Goal: Information Seeking & Learning: Find specific fact

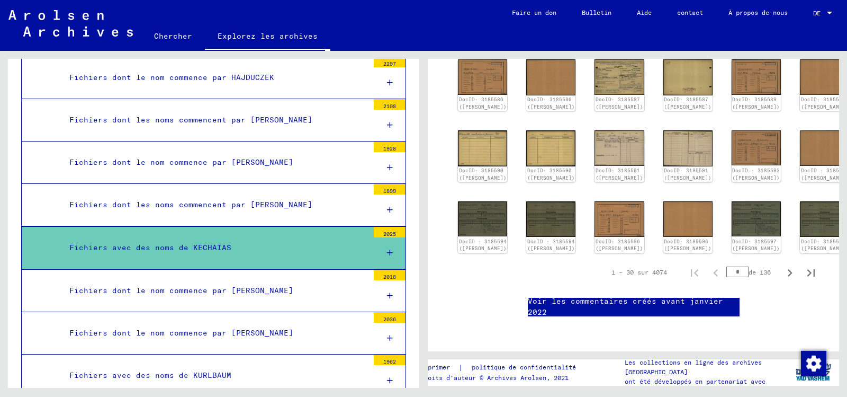
scroll to position [583, 0]
click at [709, 262] on div "1 – 30 sur 4074 * de 136" at bounding box center [710, 272] width 223 height 21
type input "**"
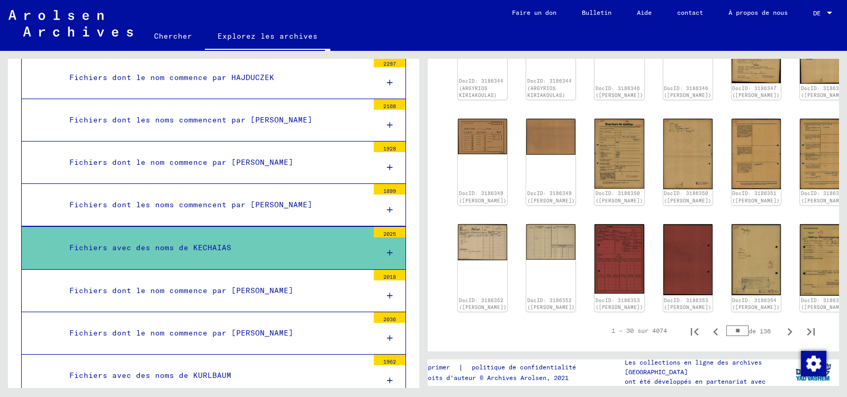
scroll to position [530, 0]
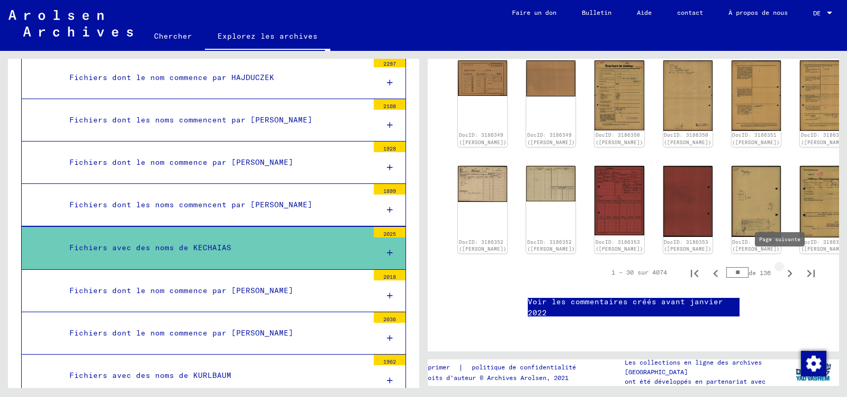
click at [788, 270] on icon "Page suivante" at bounding box center [790, 273] width 5 height 7
type input "**"
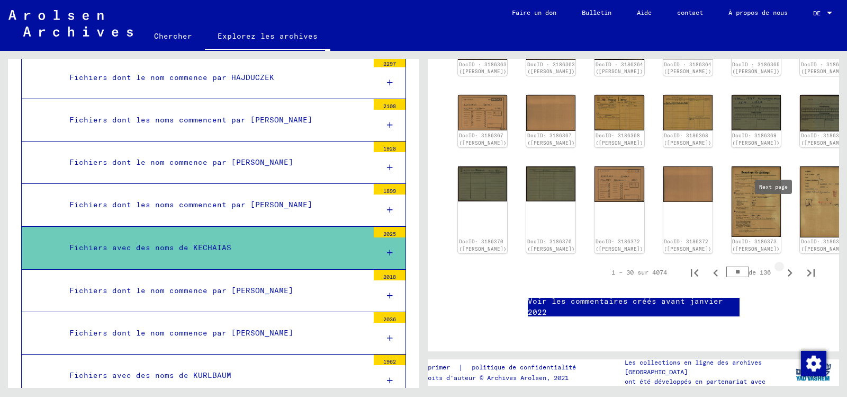
scroll to position [557, 0]
click at [783, 265] on icon "Page suivante" at bounding box center [790, 272] width 15 height 15
type input "**"
click at [783, 265] on icon "Page suivante" at bounding box center [790, 272] width 15 height 15
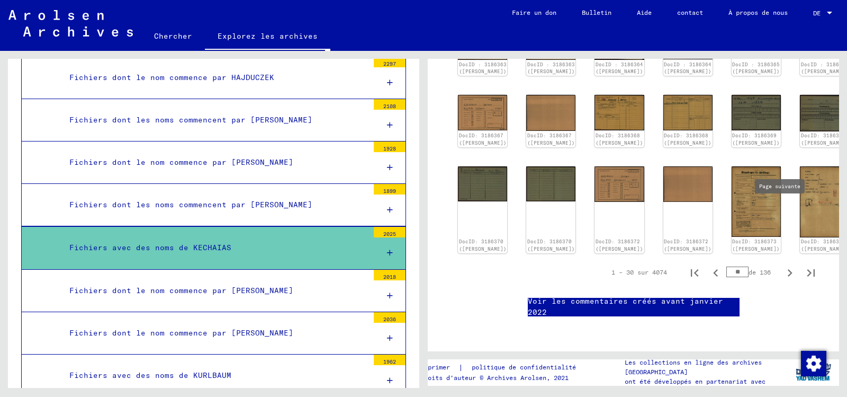
type input "**"
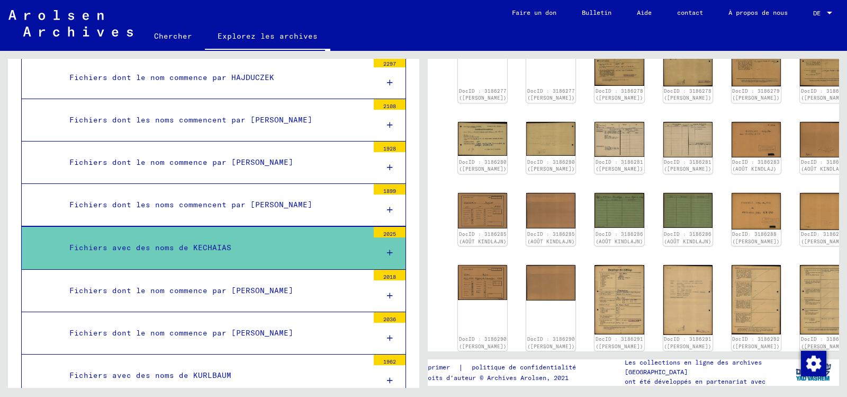
scroll to position [304, 0]
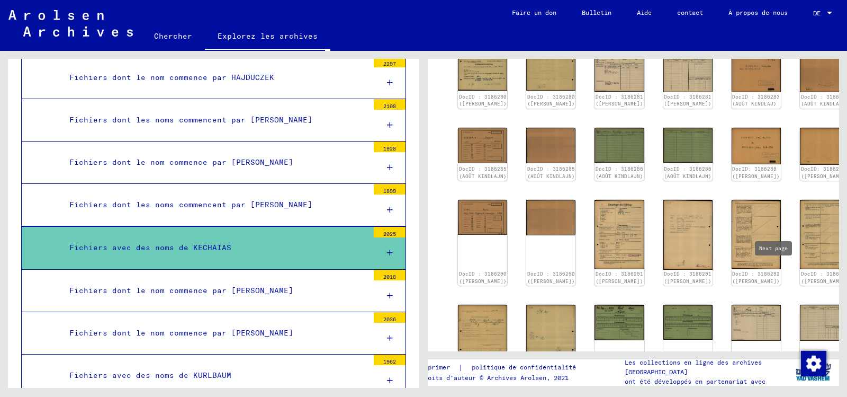
type input "**"
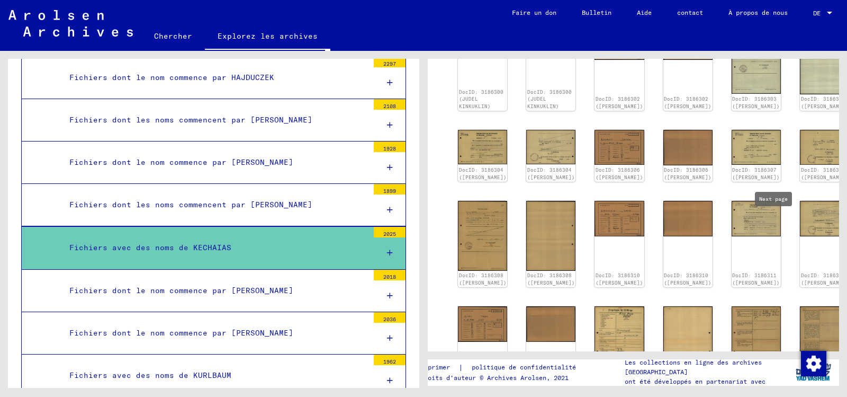
type input "**"
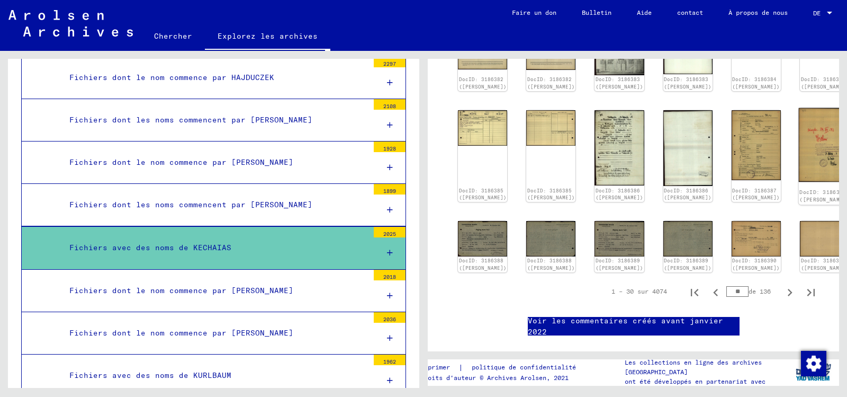
scroll to position [569, 0]
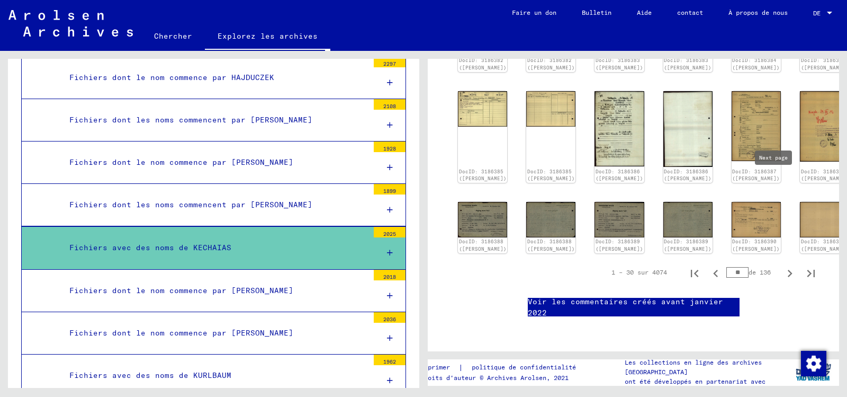
click at [783, 266] on icon "Page suivante" at bounding box center [790, 273] width 15 height 15
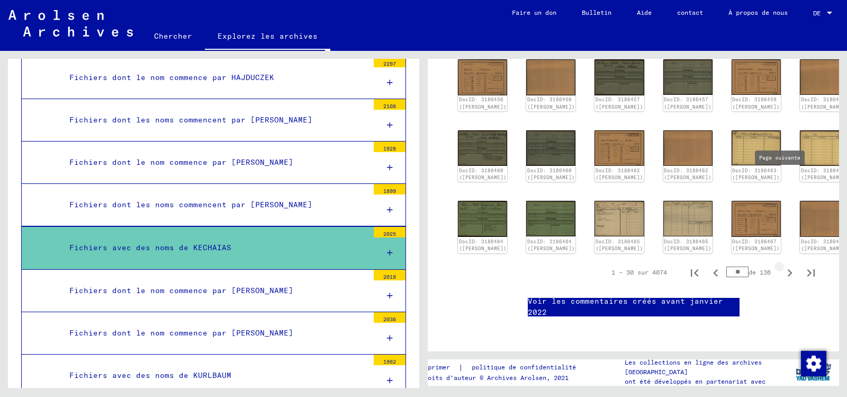
type input "**"
click at [783, 265] on icon "Page suivante" at bounding box center [790, 272] width 15 height 15
type input "**"
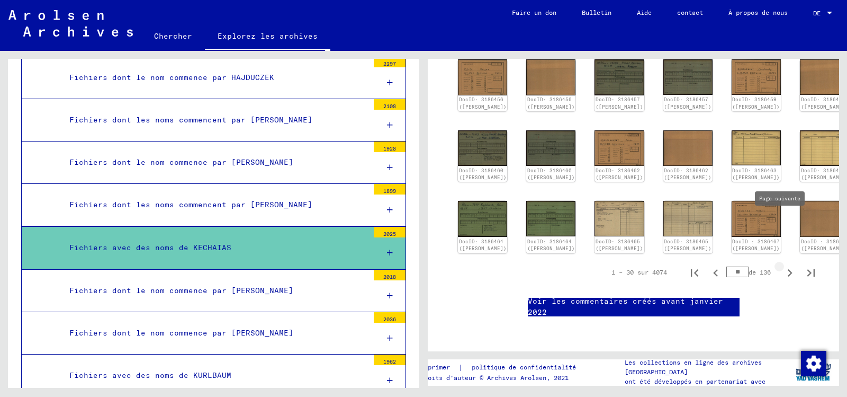
type input "**"
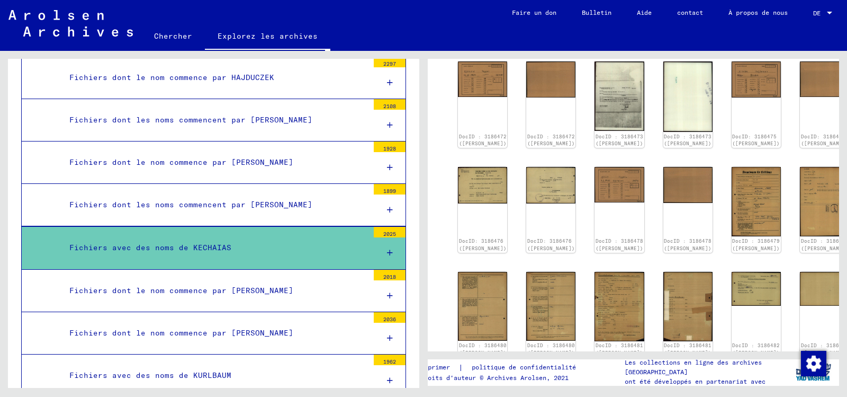
scroll to position [318, 0]
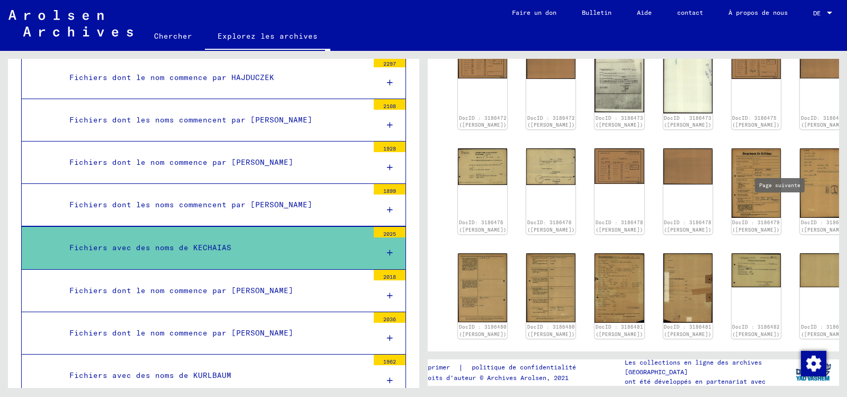
type input "**"
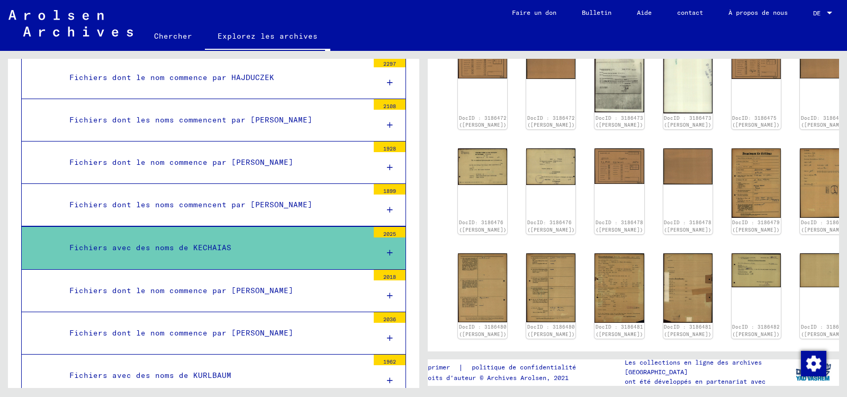
type input "**"
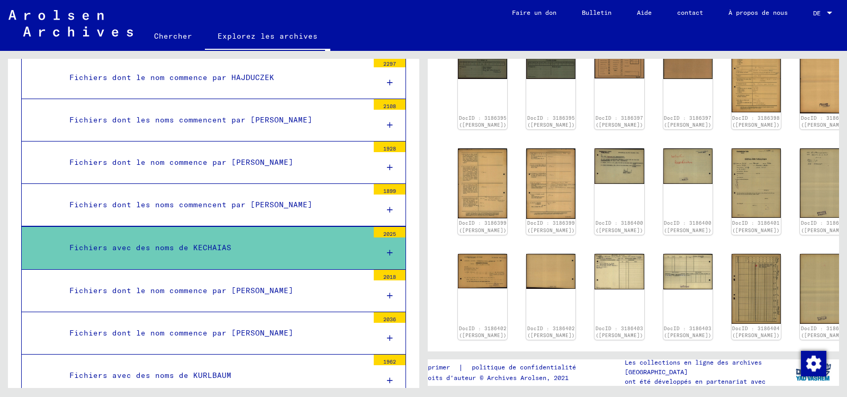
type input "**"
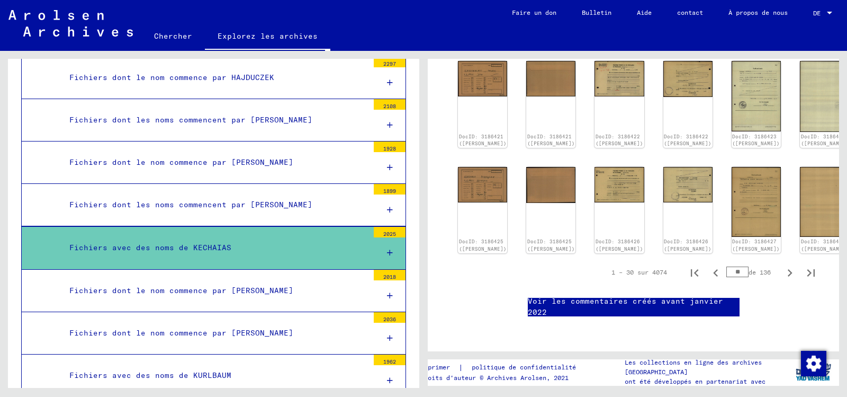
scroll to position [583, 0]
click at [783, 265] on icon "Page suivante" at bounding box center [790, 272] width 15 height 15
type input "**"
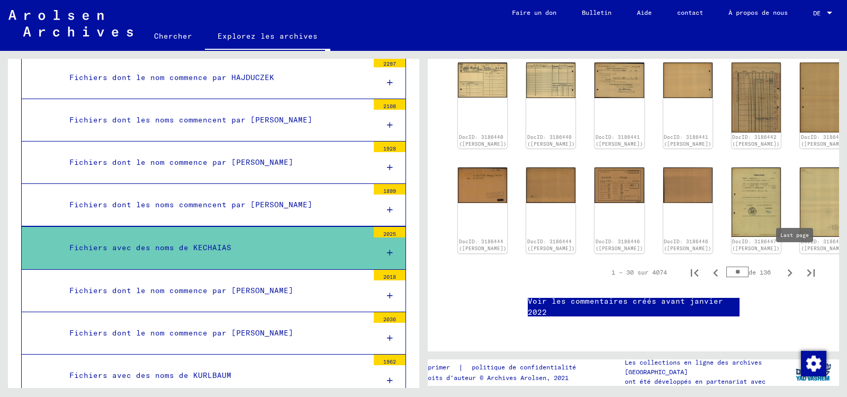
scroll to position [586, 0]
click at [783, 265] on icon "Page suivante" at bounding box center [790, 272] width 15 height 15
type input "**"
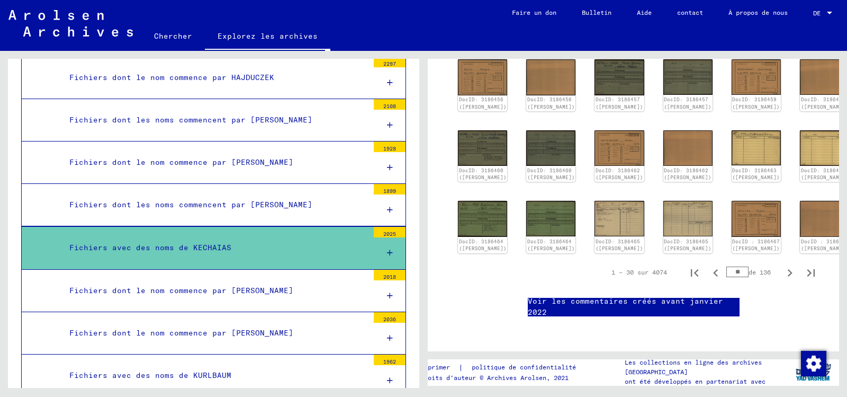
scroll to position [427, 0]
click at [594, 132] on img at bounding box center [620, 148] width 52 height 38
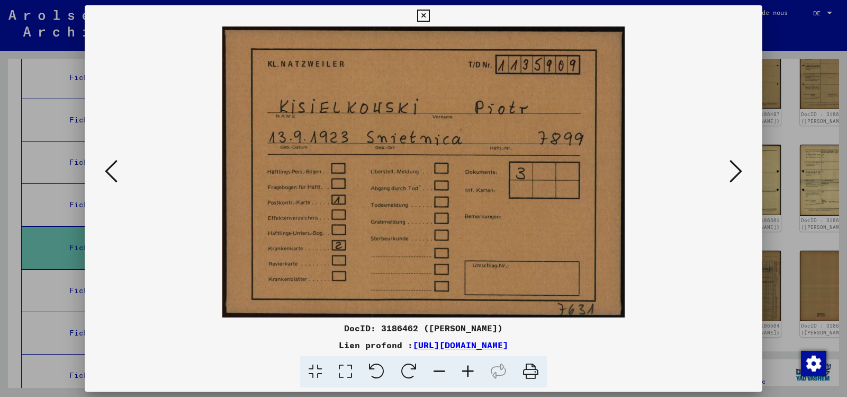
click at [736, 169] on icon at bounding box center [736, 170] width 13 height 25
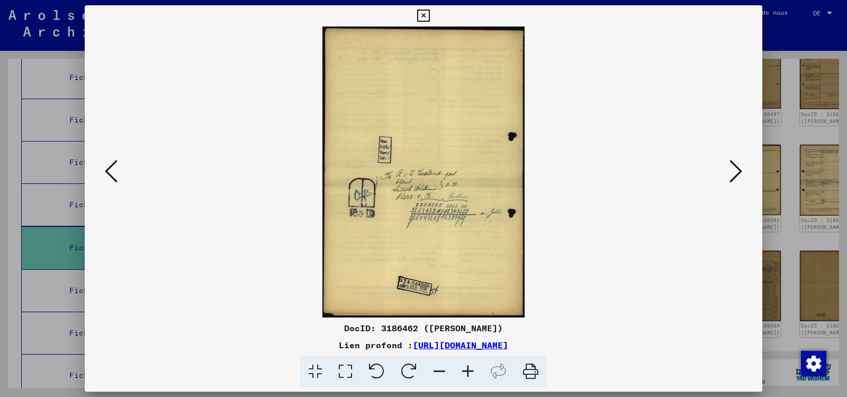
click at [736, 169] on icon at bounding box center [736, 170] width 13 height 25
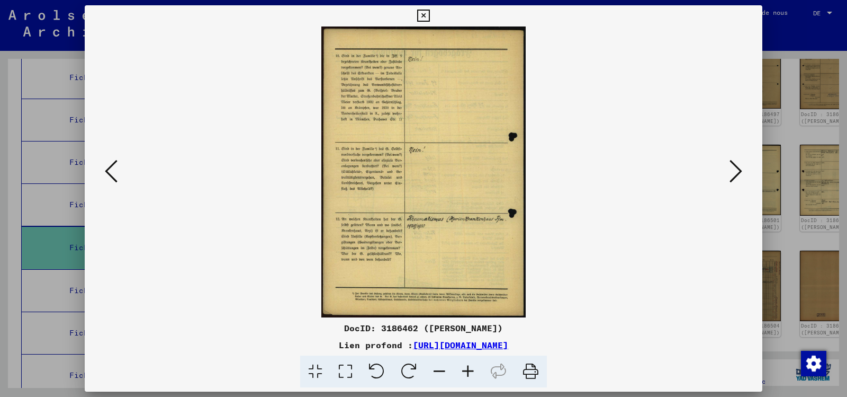
click at [736, 169] on icon at bounding box center [736, 170] width 13 height 25
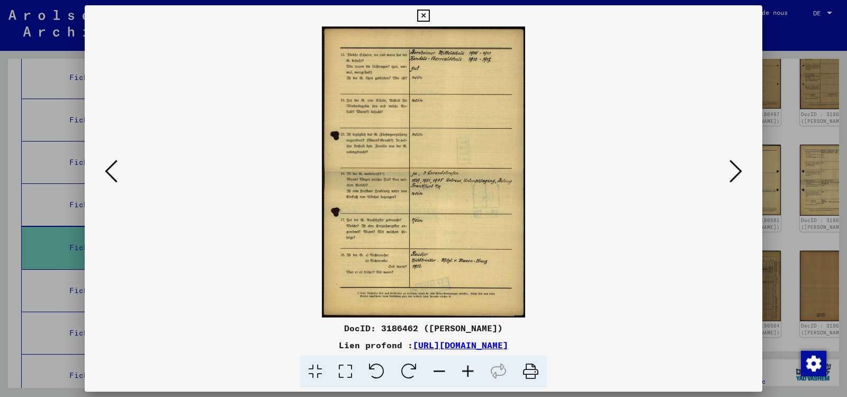
click at [736, 169] on icon at bounding box center [736, 170] width 13 height 25
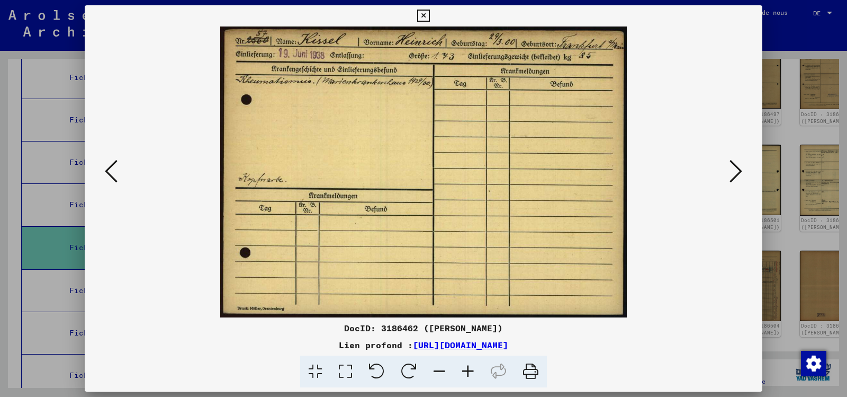
click at [736, 169] on icon at bounding box center [736, 170] width 13 height 25
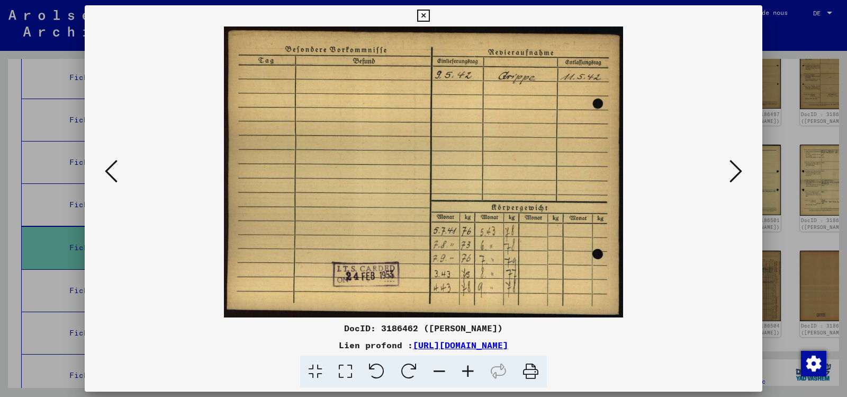
click at [736, 169] on icon at bounding box center [736, 170] width 13 height 25
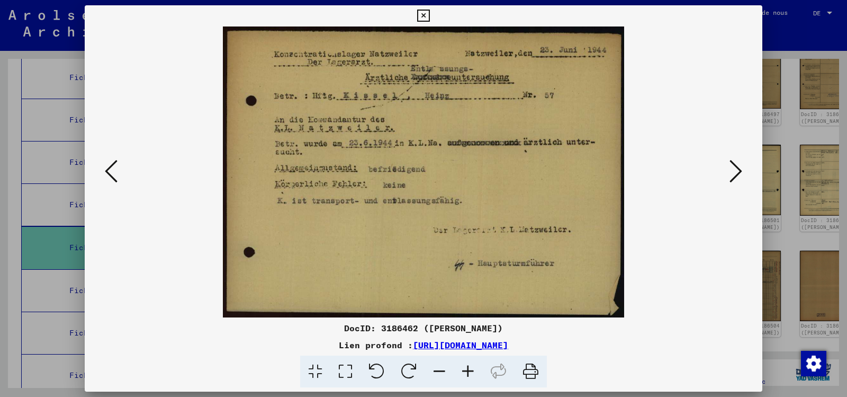
click at [736, 169] on icon at bounding box center [736, 170] width 13 height 25
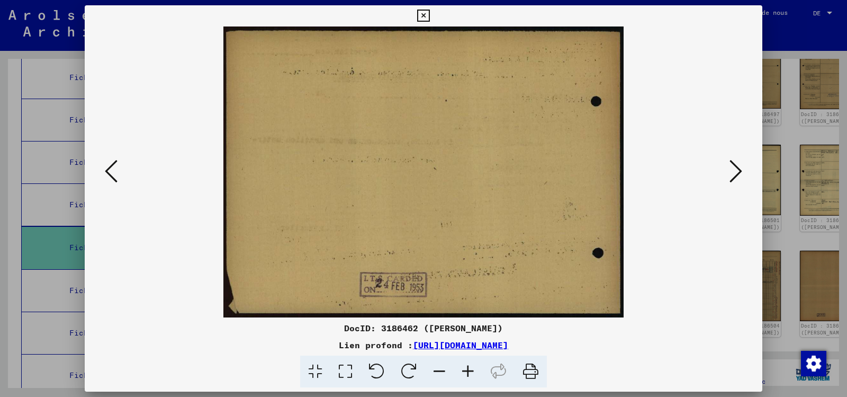
click at [736, 169] on icon at bounding box center [736, 170] width 13 height 25
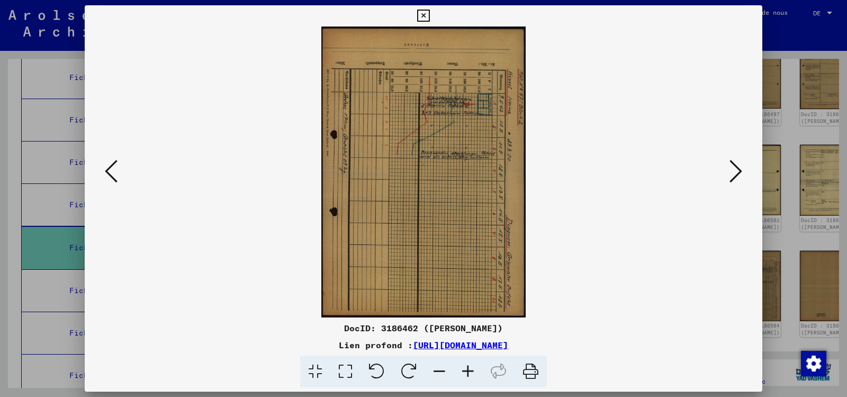
click at [736, 169] on icon at bounding box center [736, 170] width 13 height 25
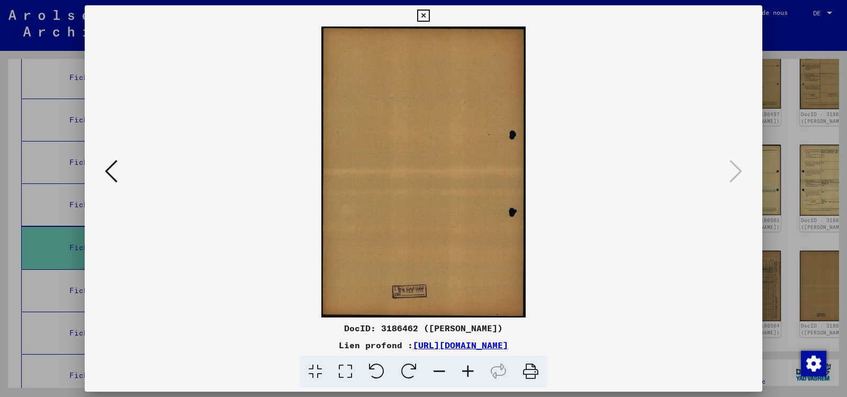
drag, startPoint x: 423, startPoint y: 11, endPoint x: 448, endPoint y: 39, distance: 37.9
click at [423, 11] on icon at bounding box center [423, 16] width 12 height 13
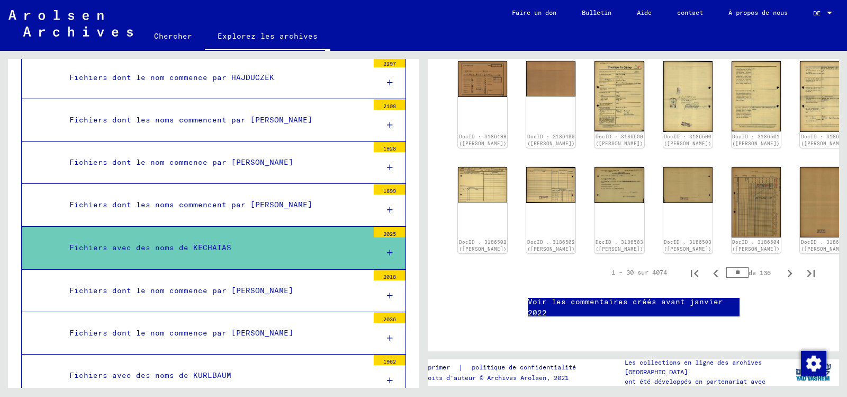
scroll to position [533, 0]
click at [788, 270] on icon "Page suivante" at bounding box center [790, 273] width 5 height 7
type input "**"
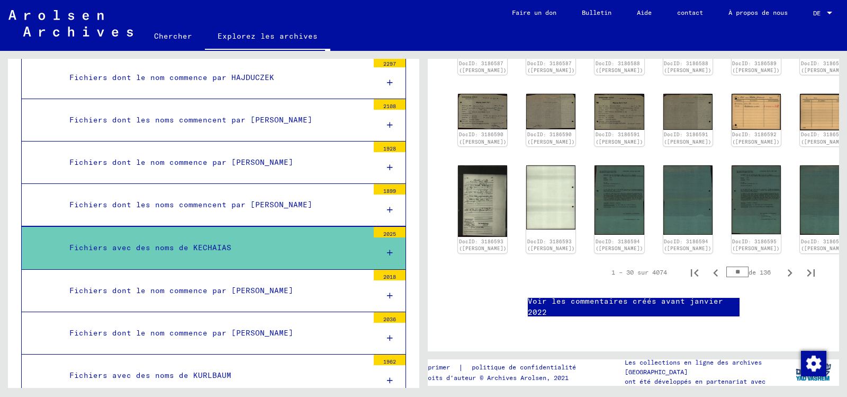
scroll to position [110, 0]
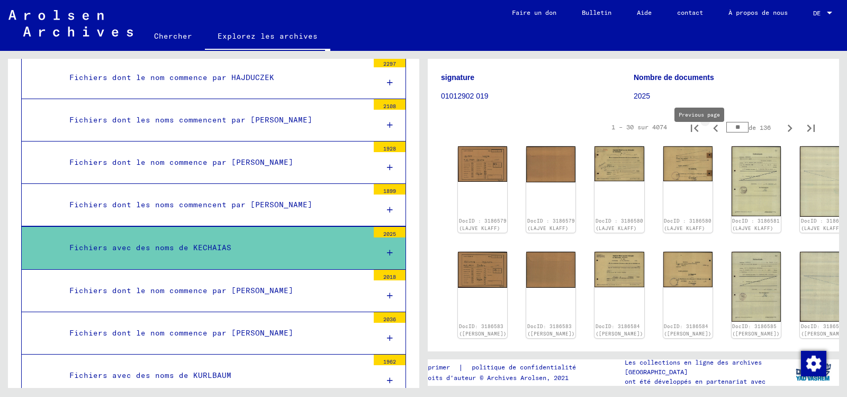
click at [709, 136] on icon "Page précédente" at bounding box center [716, 128] width 15 height 15
type input "**"
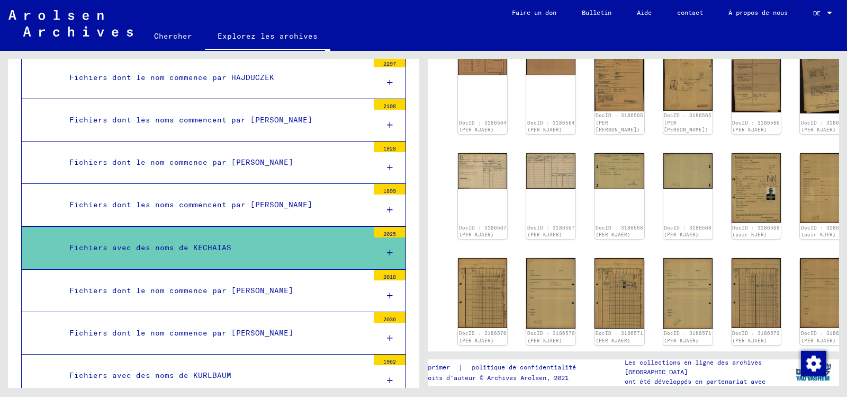
scroll to position [57, 0]
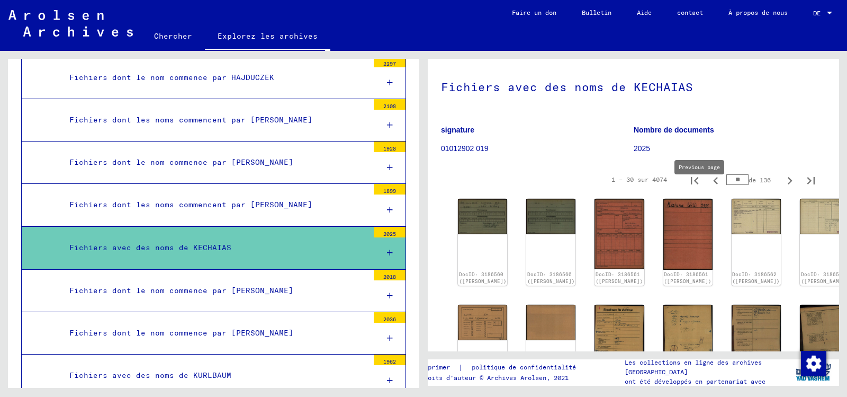
click at [709, 188] on icon "Page précédente" at bounding box center [716, 180] width 15 height 15
type input "**"
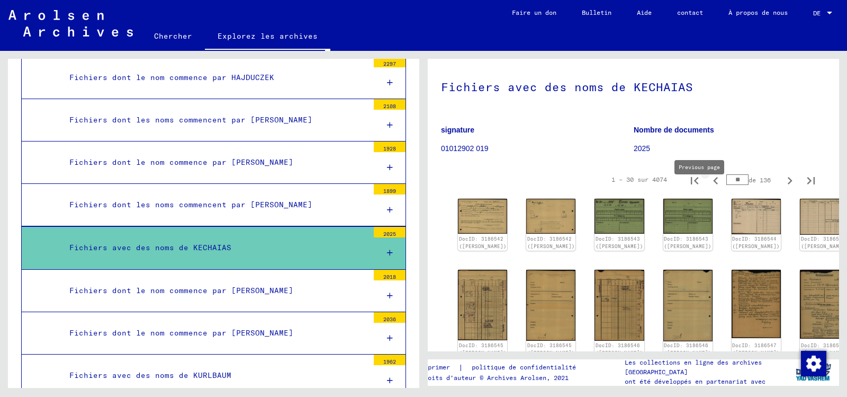
click at [709, 188] on icon "Page précédente" at bounding box center [716, 180] width 15 height 15
type input "**"
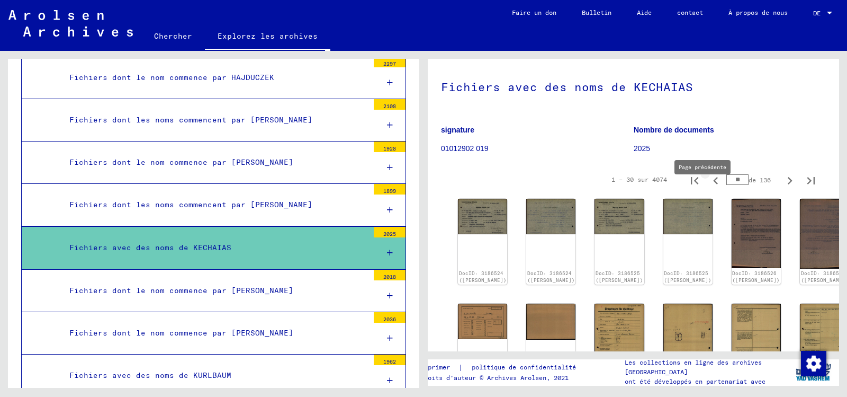
click at [713, 184] on icon "Page précédente" at bounding box center [715, 180] width 5 height 7
type input "**"
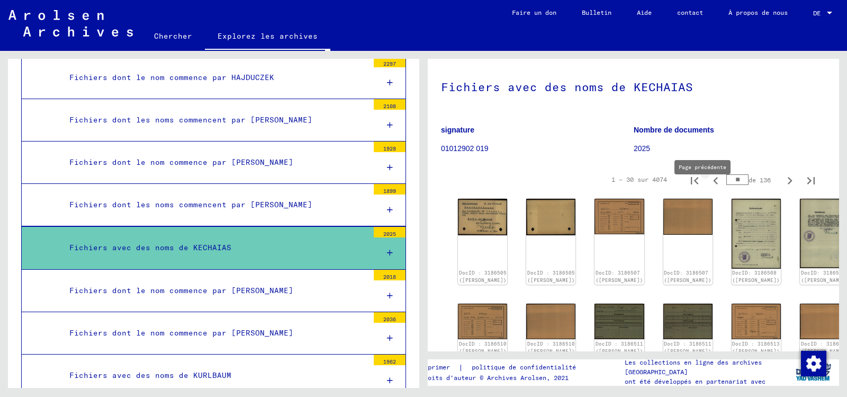
click at [709, 188] on icon "Page précédente" at bounding box center [716, 180] width 15 height 15
type input "**"
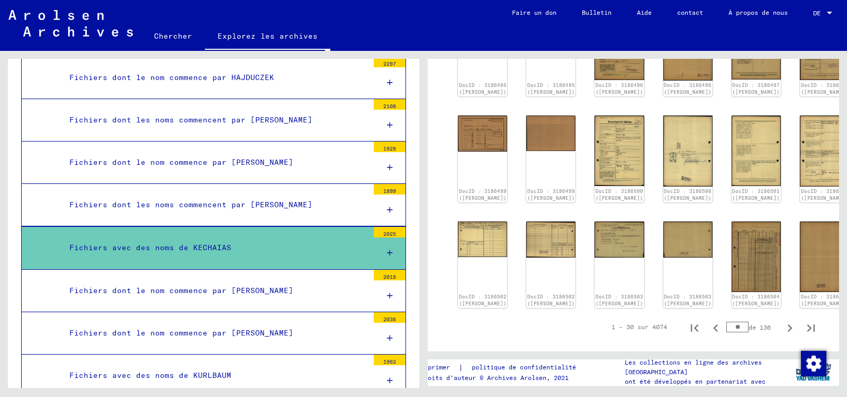
scroll to position [534, 0]
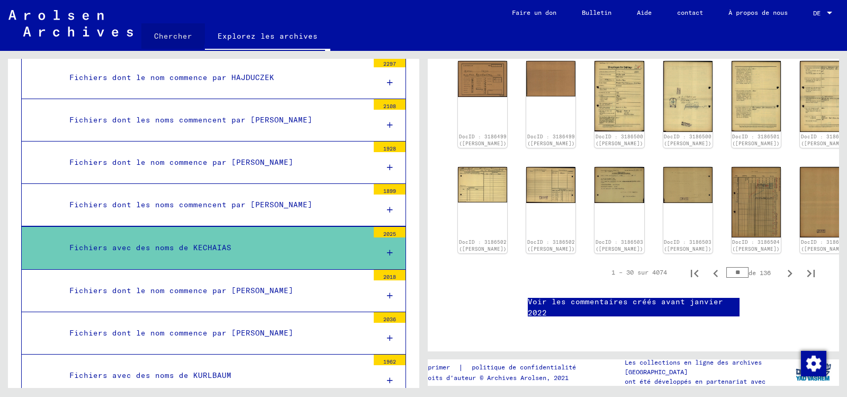
click at [167, 41] on font "Chercher" at bounding box center [173, 36] width 38 height 10
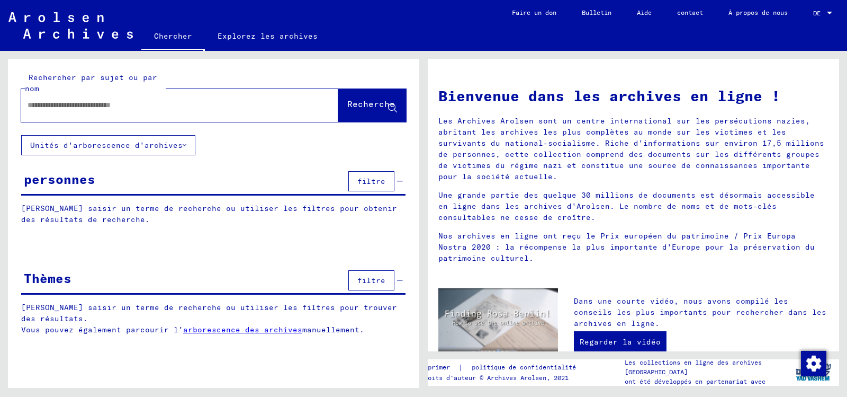
drag, startPoint x: 257, startPoint y: 133, endPoint x: 301, endPoint y: 127, distance: 44.3
click at [258, 117] on div at bounding box center [163, 105] width 285 height 24
click at [85, 111] on input "text" at bounding box center [167, 105] width 279 height 11
type input "*****"
click at [347, 109] on font "Recherche" at bounding box center [371, 104] width 48 height 11
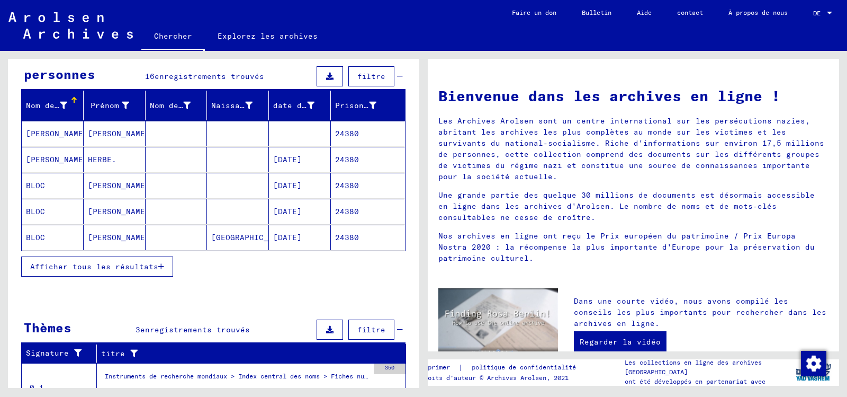
scroll to position [106, 0]
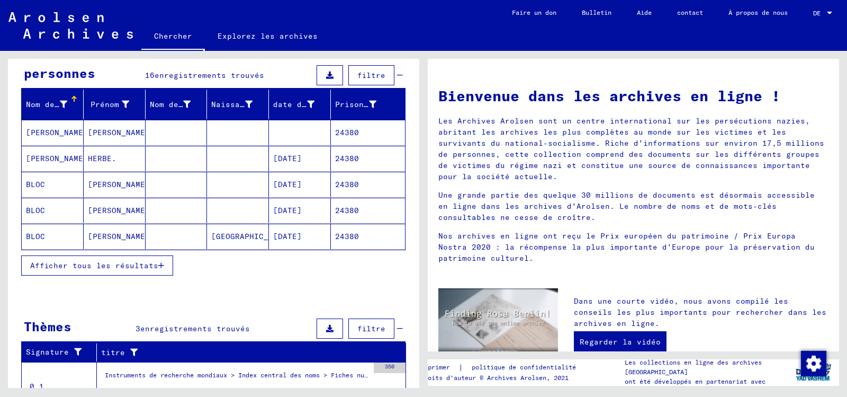
click at [110, 275] on button "Afficher tous les résultats" at bounding box center [97, 265] width 152 height 20
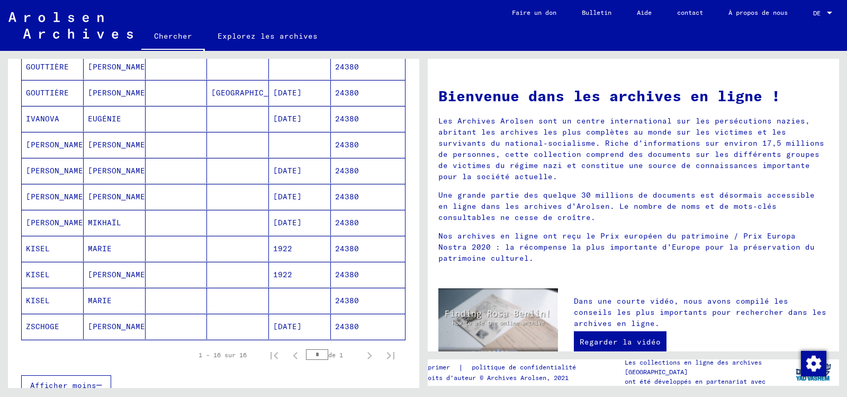
scroll to position [318, 0]
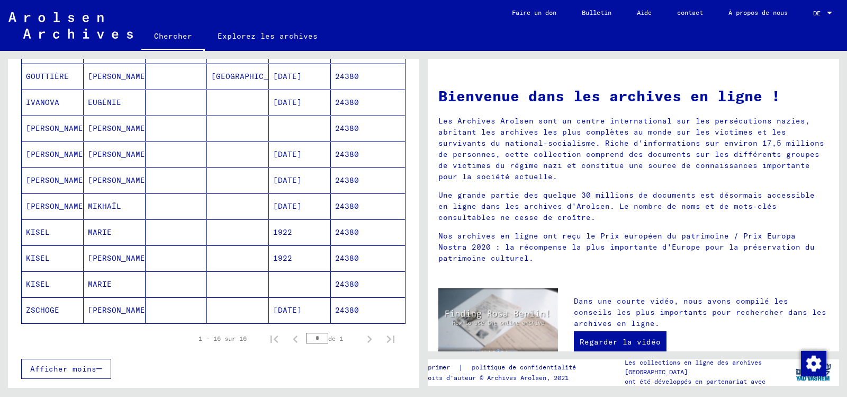
click at [35, 237] on font "KISEL" at bounding box center [38, 232] width 24 height 10
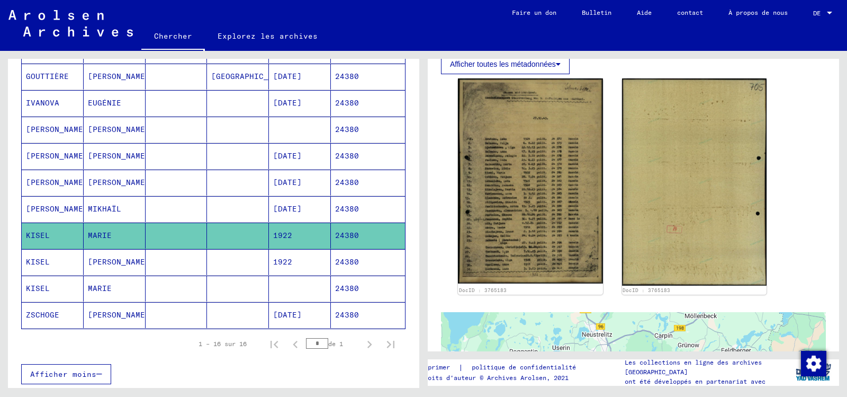
click at [46, 266] on font "KISEL" at bounding box center [38, 262] width 24 height 10
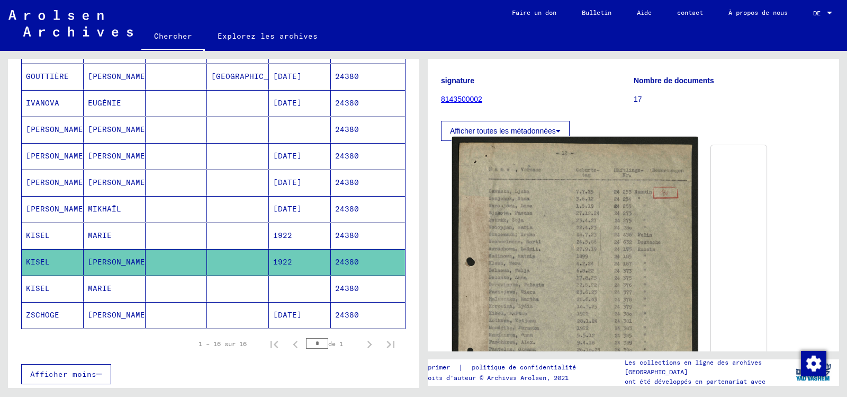
scroll to position [159, 0]
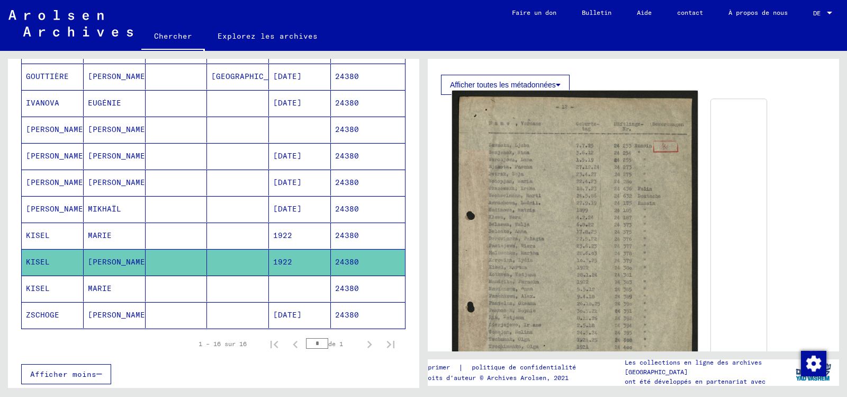
click at [525, 230] on img at bounding box center [575, 265] width 246 height 348
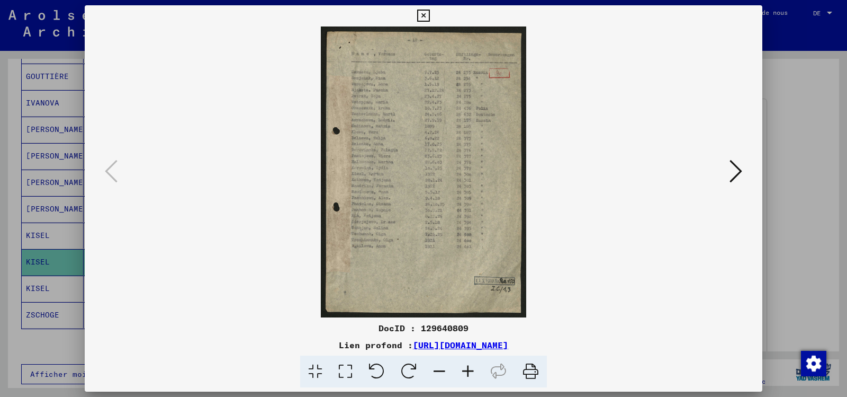
click at [481, 374] on icon at bounding box center [468, 371] width 29 height 32
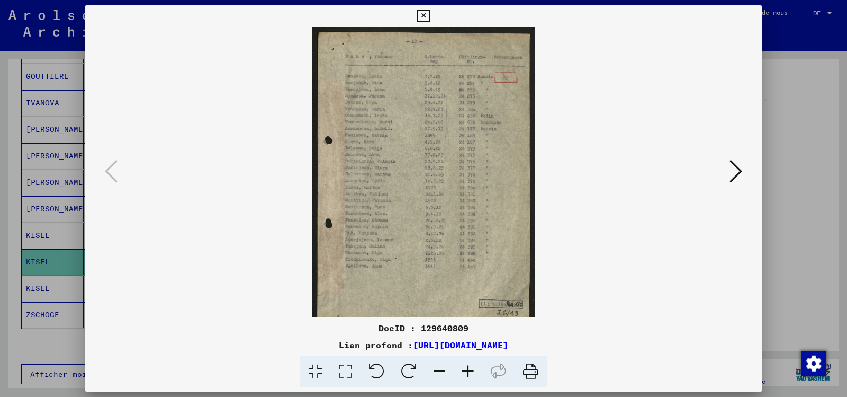
click at [481, 374] on icon at bounding box center [468, 371] width 29 height 32
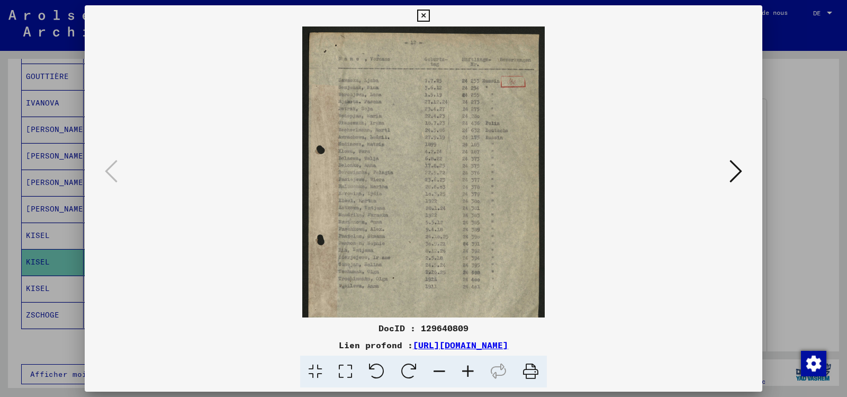
click at [477, 375] on icon at bounding box center [468, 371] width 29 height 32
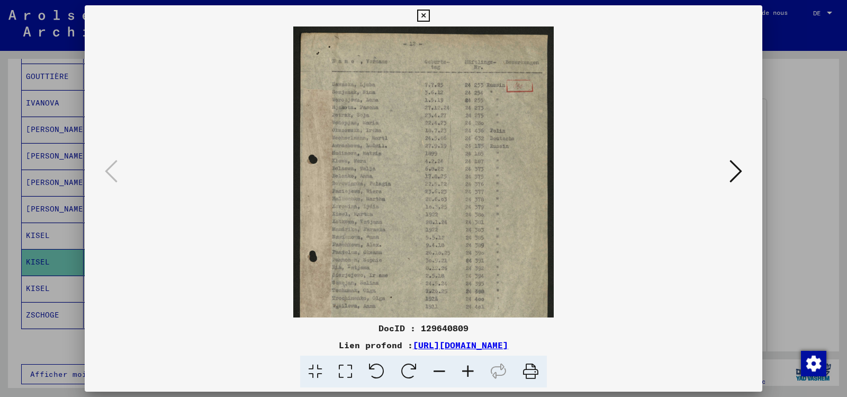
click at [474, 375] on icon at bounding box center [468, 371] width 29 height 32
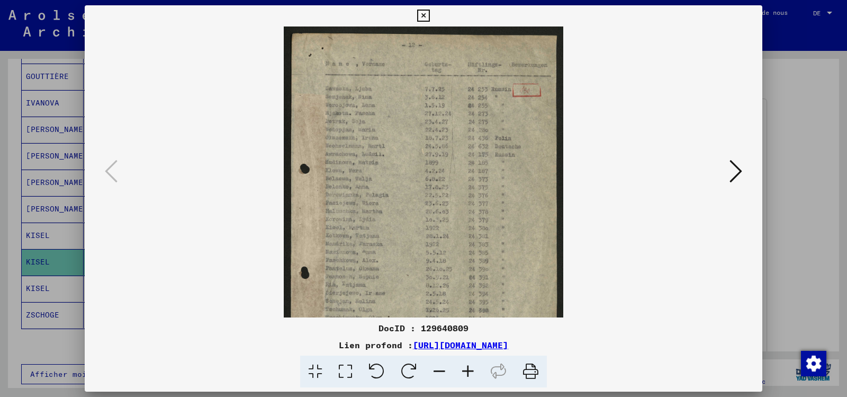
click at [472, 375] on icon at bounding box center [468, 371] width 29 height 32
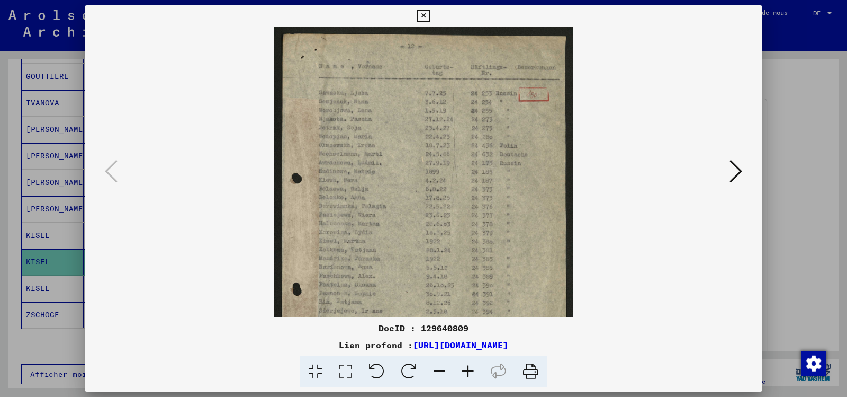
click at [471, 374] on icon at bounding box center [468, 371] width 29 height 32
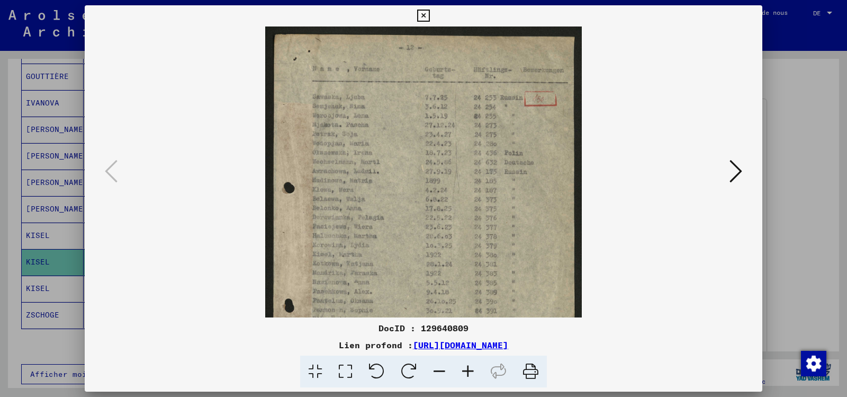
click at [470, 374] on icon at bounding box center [468, 371] width 29 height 32
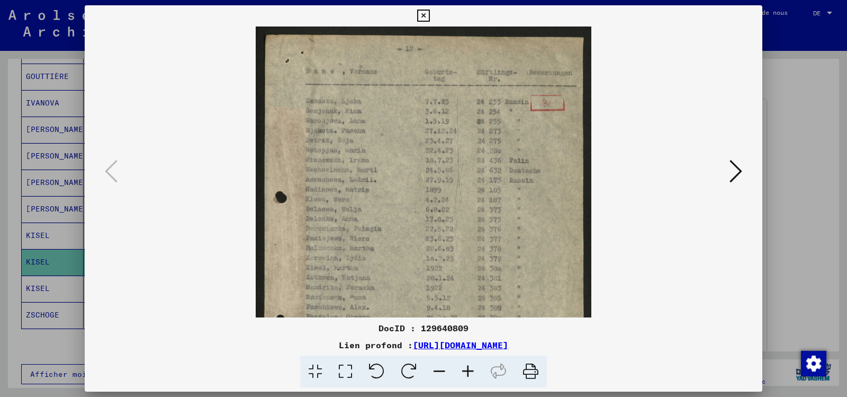
click at [470, 374] on icon at bounding box center [468, 371] width 29 height 32
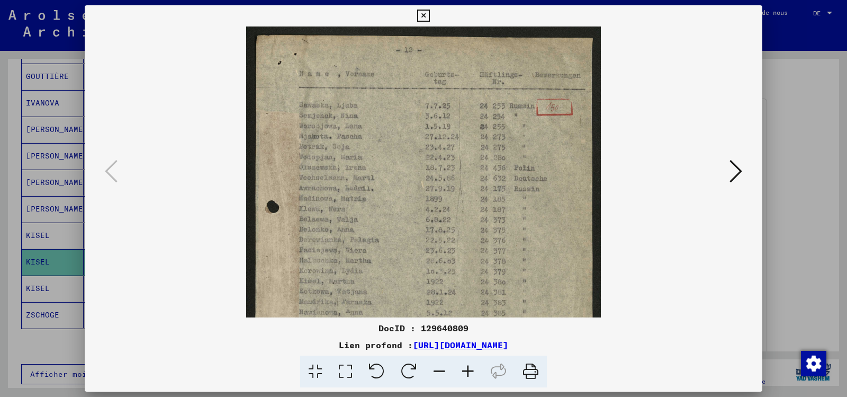
drag, startPoint x: 469, startPoint y: 373, endPoint x: 464, endPoint y: 373, distance: 5.3
click at [469, 373] on icon at bounding box center [468, 371] width 29 height 32
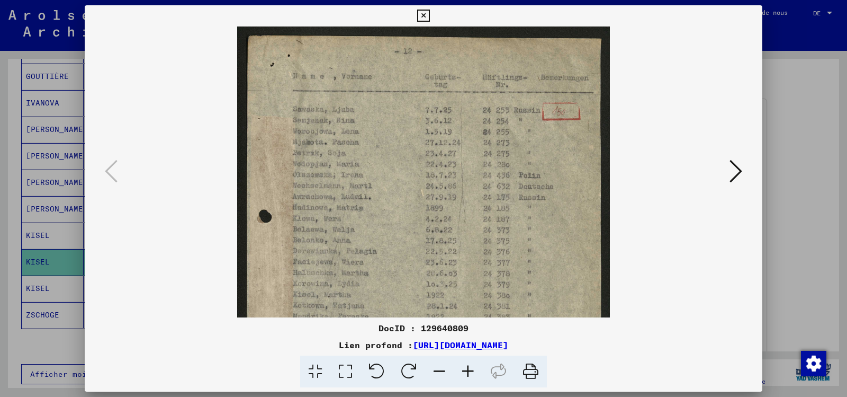
click at [464, 373] on icon at bounding box center [468, 371] width 29 height 32
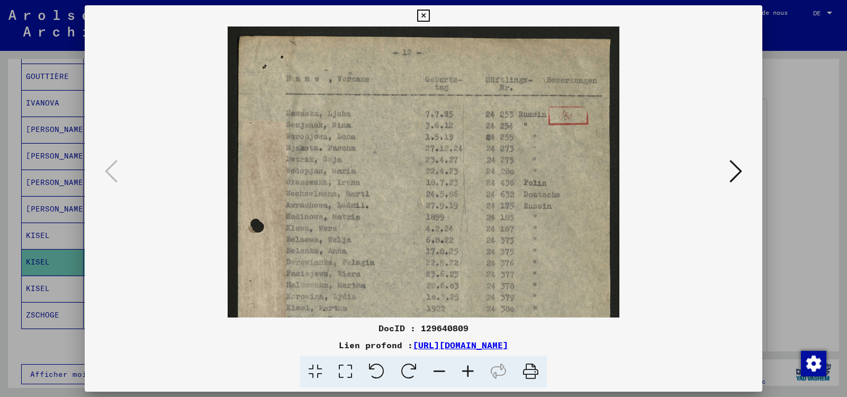
drag, startPoint x: 462, startPoint y: 371, endPoint x: 410, endPoint y: 311, distance: 79.2
click at [461, 370] on icon at bounding box center [468, 371] width 29 height 32
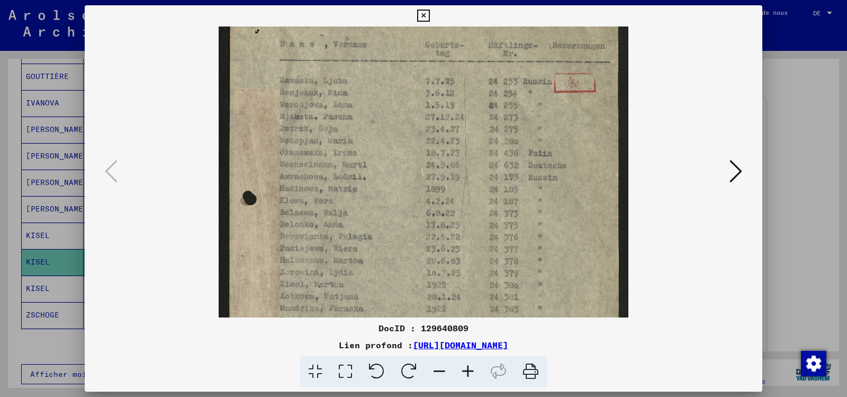
drag, startPoint x: 362, startPoint y: 278, endPoint x: 355, endPoint y: 239, distance: 39.4
click at [355, 240] on img at bounding box center [424, 280] width 410 height 582
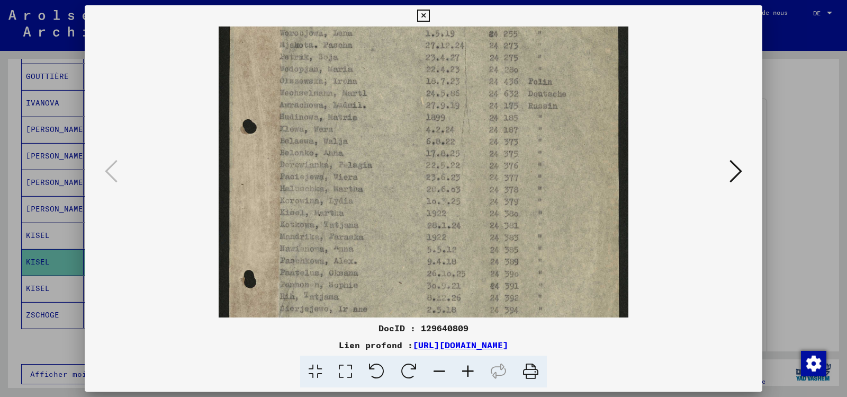
drag, startPoint x: 358, startPoint y: 285, endPoint x: 345, endPoint y: 214, distance: 72.1
click at [345, 214] on img at bounding box center [424, 209] width 410 height 582
click at [547, 380] on icon at bounding box center [531, 371] width 32 height 32
drag, startPoint x: 424, startPoint y: 8, endPoint x: 296, endPoint y: 74, distance: 143.8
click at [423, 10] on icon at bounding box center [423, 16] width 12 height 13
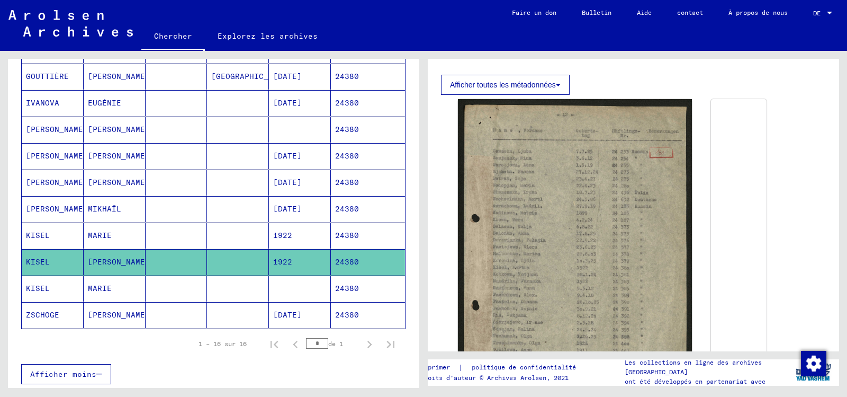
click at [46, 293] on font "KISEL" at bounding box center [38, 288] width 24 height 10
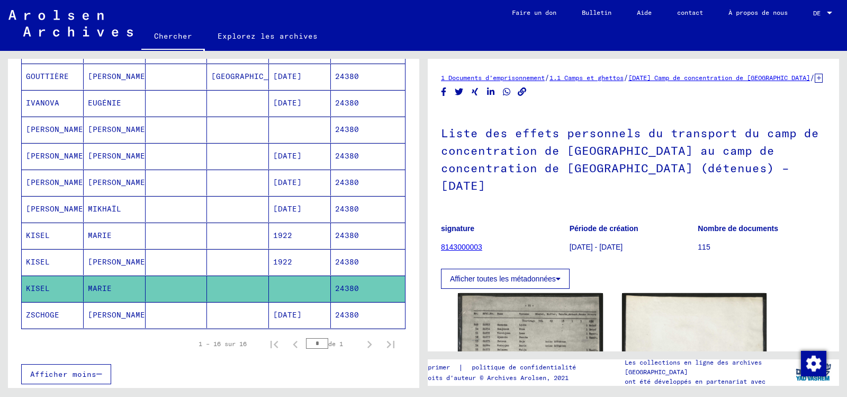
drag, startPoint x: 782, startPoint y: 232, endPoint x: 431, endPoint y: 85, distance: 381.0
click at [431, 85] on yv-its-full-details "1 Documents d'emprisonnement / 1.1 Camps et ghettos / [DATE] Camp de concentrat…" at bounding box center [633, 316] width 411 height 488
click at [606, 287] on div "Afficher toutes les métadonnées" at bounding box center [633, 275] width 385 height 25
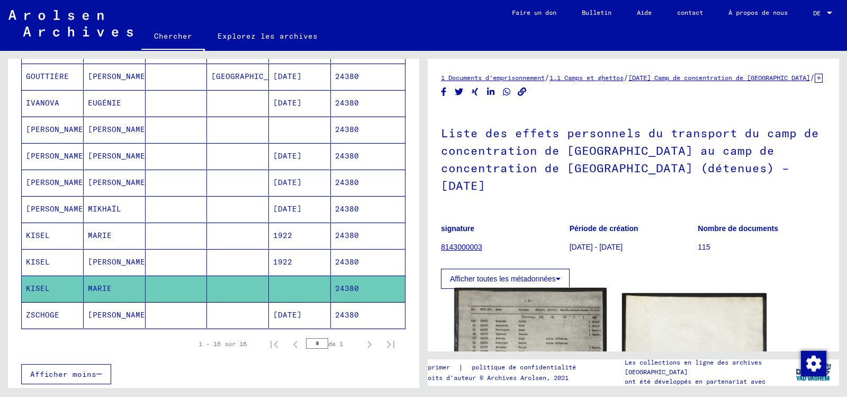
click at [522, 338] on img at bounding box center [530, 393] width 152 height 211
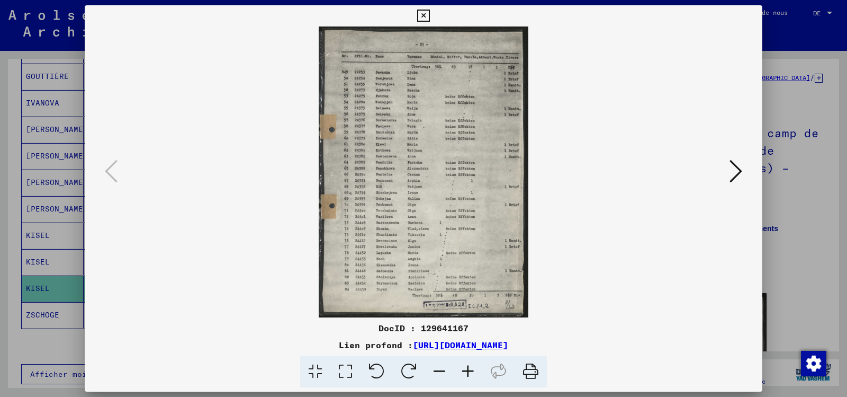
drag, startPoint x: 442, startPoint y: 160, endPoint x: 792, endPoint y: 42, distance: 369.4
click at [791, 42] on div at bounding box center [423, 198] width 847 height 397
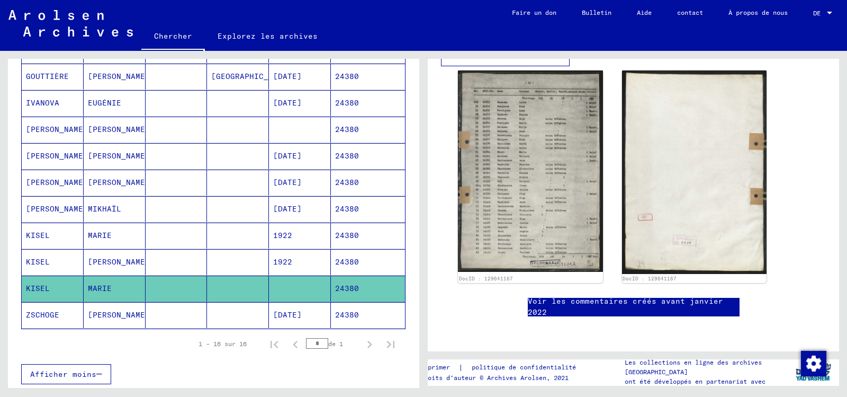
scroll to position [331, 0]
drag, startPoint x: 434, startPoint y: 88, endPoint x: 781, endPoint y: 172, distance: 356.3
click at [781, 172] on yv-its-full-details "1 Documents d'emprisonnement / 1.1 Camps et ghettos / [DATE] Camp de concentrat…" at bounding box center [633, 94] width 411 height 488
drag, startPoint x: 669, startPoint y: 113, endPoint x: 807, endPoint y: 169, distance: 148.2
click at [807, 169] on div "1 Documents d'emprisonnement / 1.1 Camps et ghettos / [DATE] Camp de concentrat…" at bounding box center [633, 94] width 385 height 488
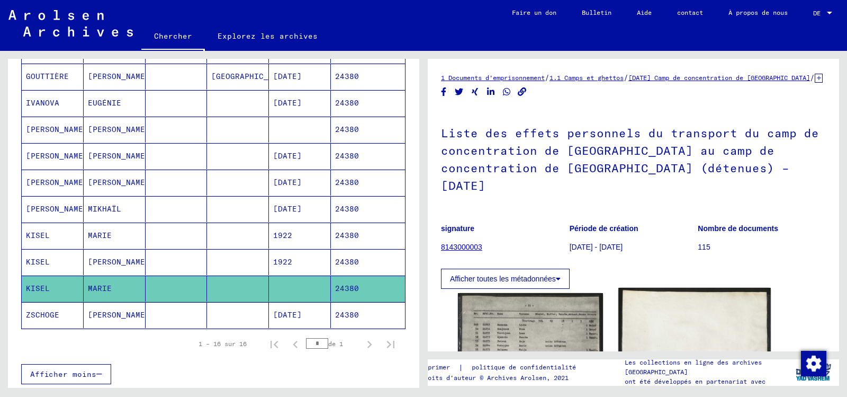
scroll to position [0, 0]
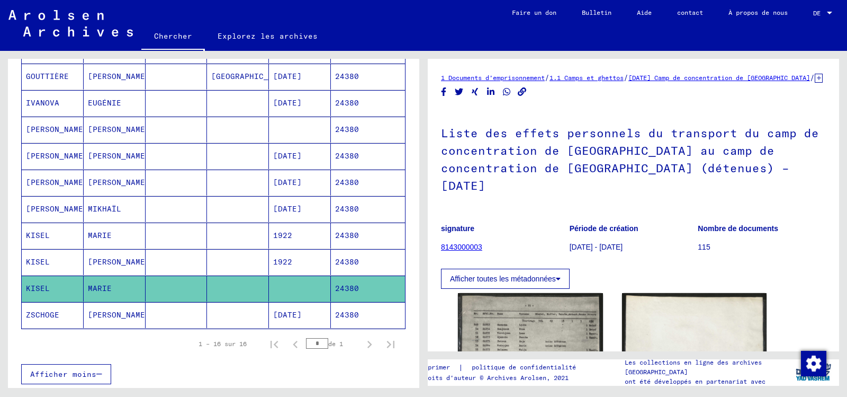
drag, startPoint x: 435, startPoint y: 87, endPoint x: 783, endPoint y: 258, distance: 387.0
click at [783, 258] on yv-its-full-details "1 Documents d'emprisonnement / 1.1 Camps et ghettos / [DATE] Camp de concentrat…" at bounding box center [633, 316] width 411 height 488
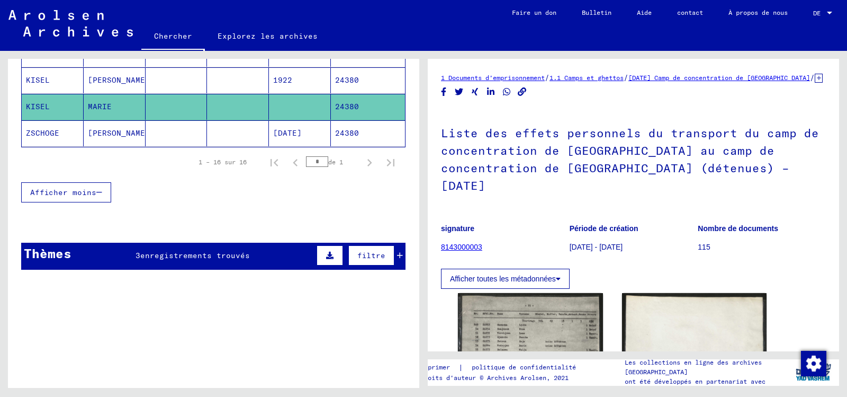
scroll to position [581, 0]
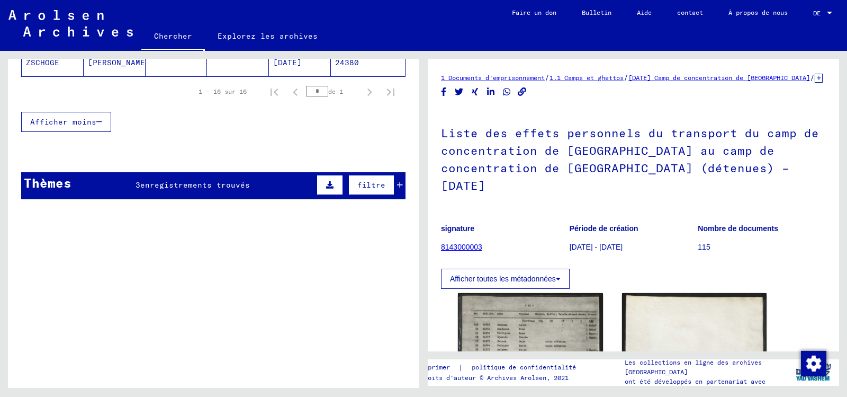
click at [170, 190] on font "enregistrements trouvés" at bounding box center [195, 185] width 110 height 10
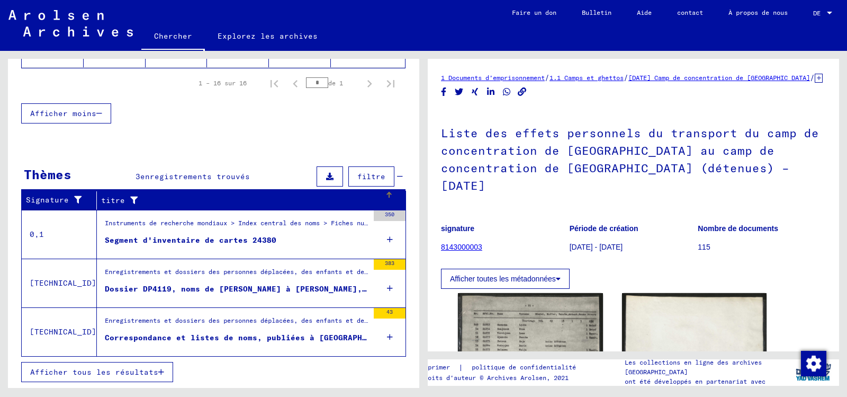
scroll to position [589, 0]
click at [176, 245] on font "Segment d'inventaire de cartes 24380" at bounding box center [191, 240] width 172 height 10
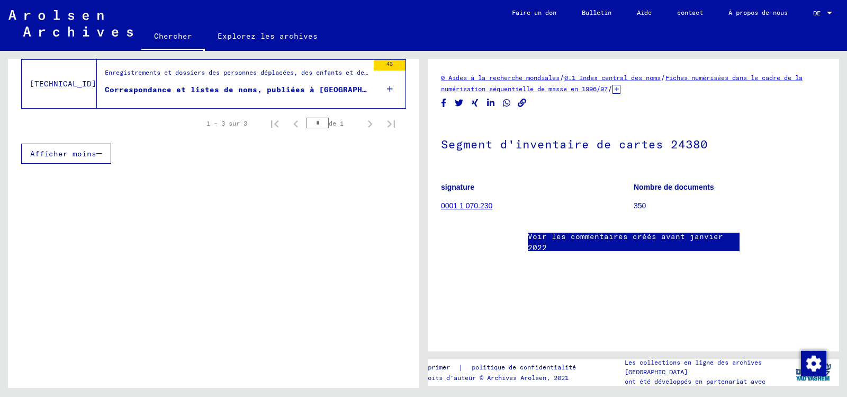
click at [583, 82] on font "0.1 Index central des noms" at bounding box center [613, 78] width 96 height 8
click at [571, 93] on font "Fiches numérisées dans le cadre de la numérisation séquentielle de masse en 199…" at bounding box center [622, 83] width 362 height 19
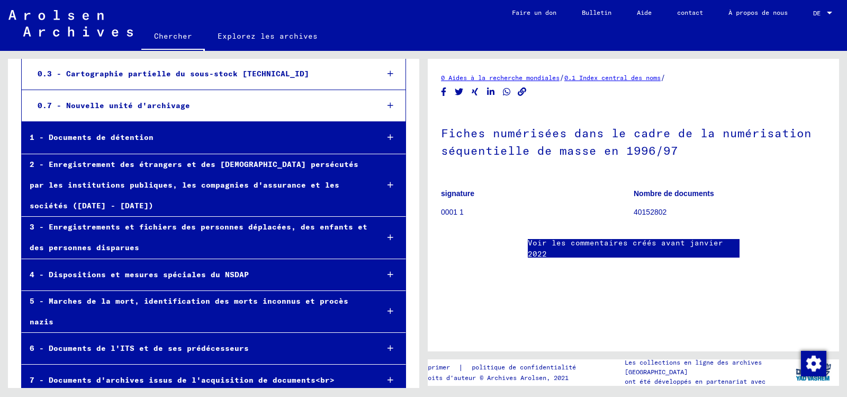
scroll to position [477, 0]
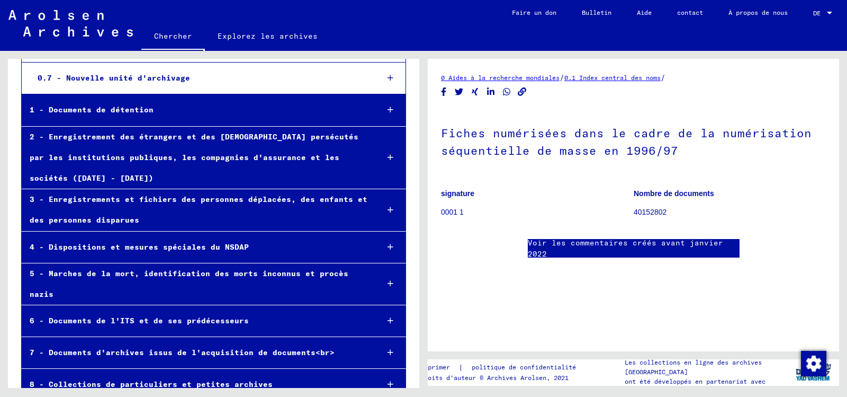
click at [263, 153] on font "2 - Enregistrement des étrangers et des [DEMOGRAPHIC_DATA] persécutés par les i…" at bounding box center [194, 157] width 329 height 51
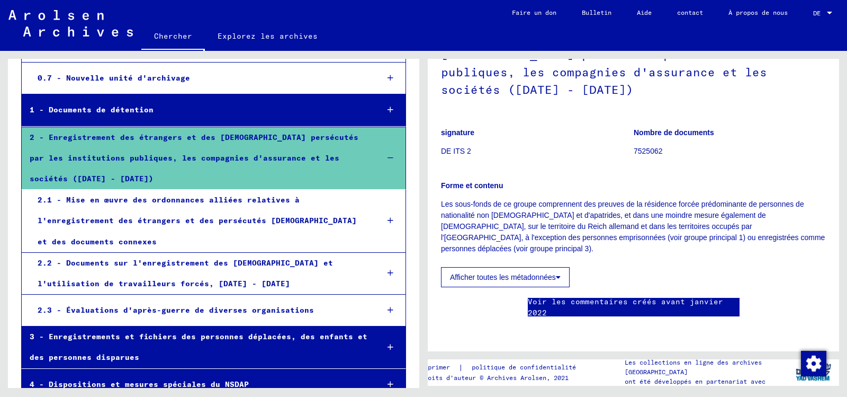
scroll to position [159, 0]
click at [533, 273] on font "Afficher toutes les métadonnées" at bounding box center [503, 277] width 106 height 8
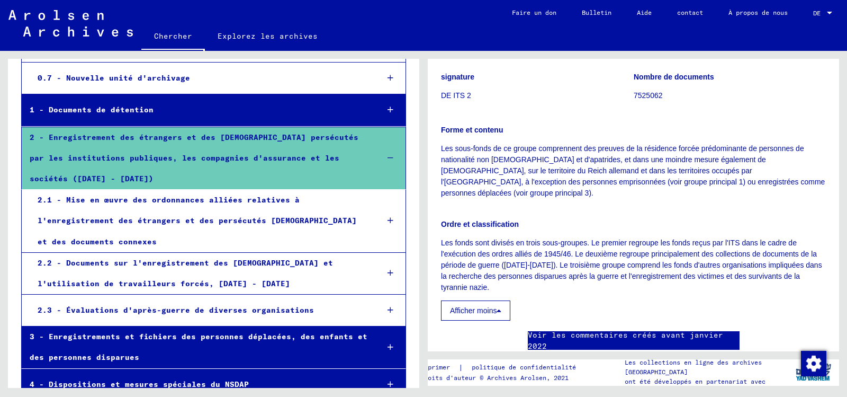
scroll to position [3, 0]
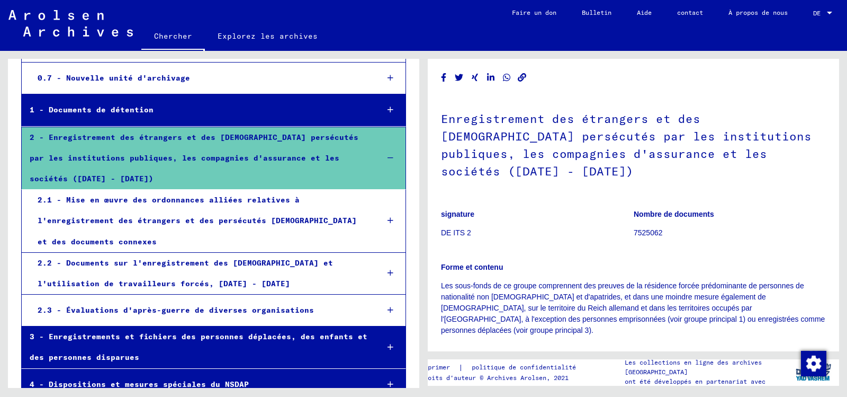
click at [550, 214] on figure "signature DE ITS 2" at bounding box center [537, 225] width 192 height 48
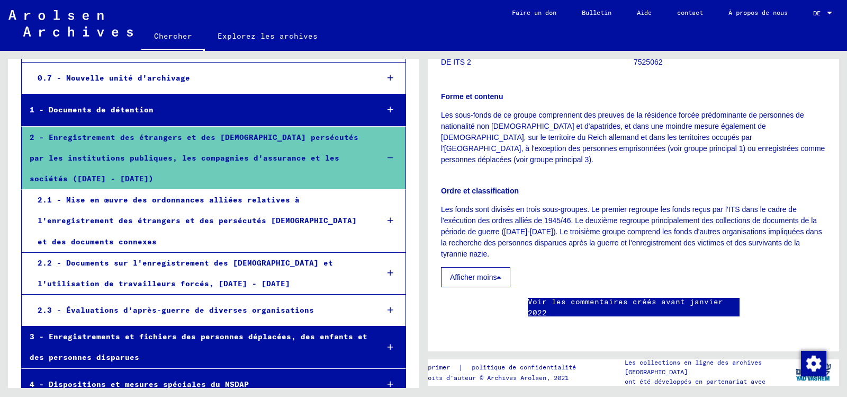
scroll to position [268, 0]
click at [610, 297] on font "Voir les commentaires créés avant janvier 2022" at bounding box center [625, 307] width 195 height 21
click at [262, 274] on font "2.2 - Documents sur l'enregistrement des [DEMOGRAPHIC_DATA] et l'utilisation de…" at bounding box center [186, 273] width 296 height 30
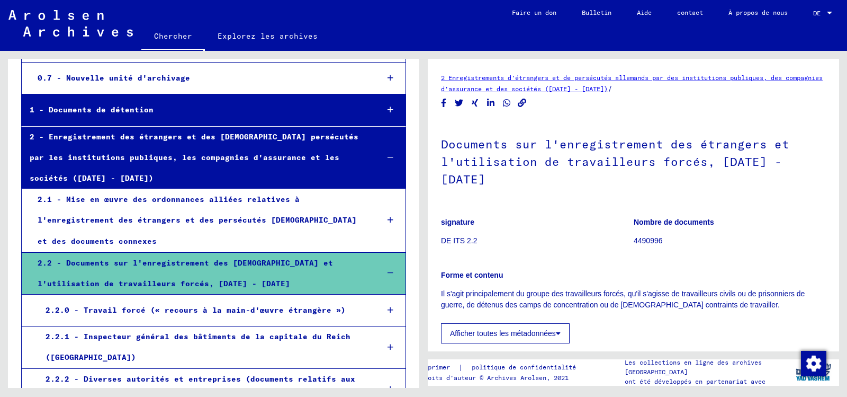
scroll to position [53, 0]
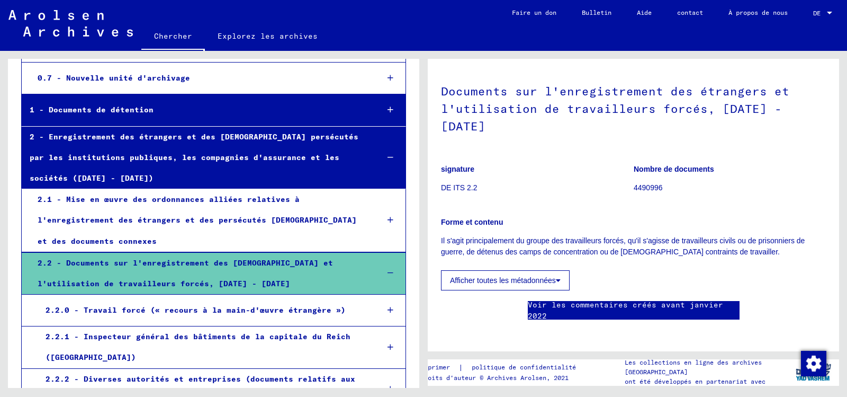
click at [496, 276] on font "Afficher toutes les métadonnées" at bounding box center [503, 280] width 106 height 8
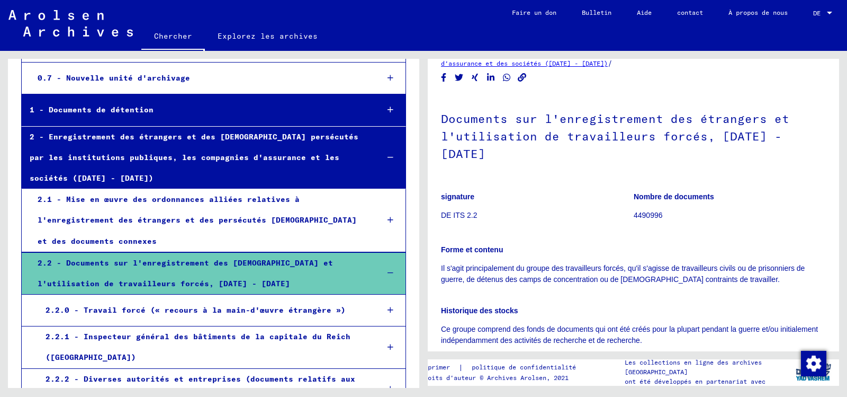
scroll to position [0, 0]
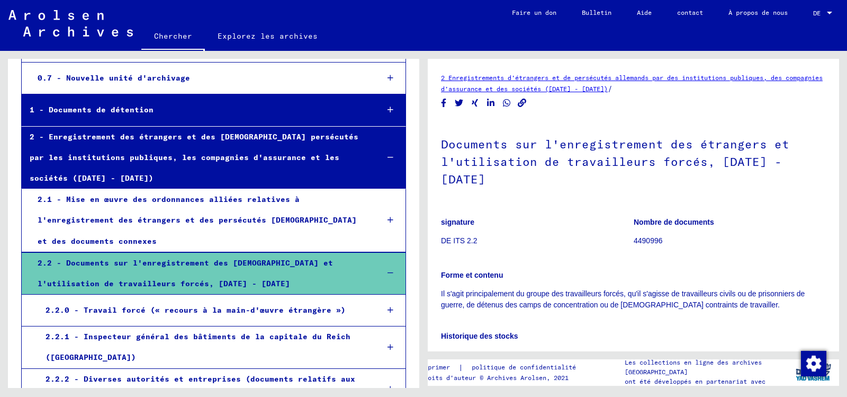
click at [523, 90] on font "2 Enregistrements d'étrangers et de persécutés allemands par des institutions p…" at bounding box center [632, 83] width 382 height 19
click at [498, 329] on font "Afficher toutes les métadonnées" at bounding box center [503, 333] width 106 height 8
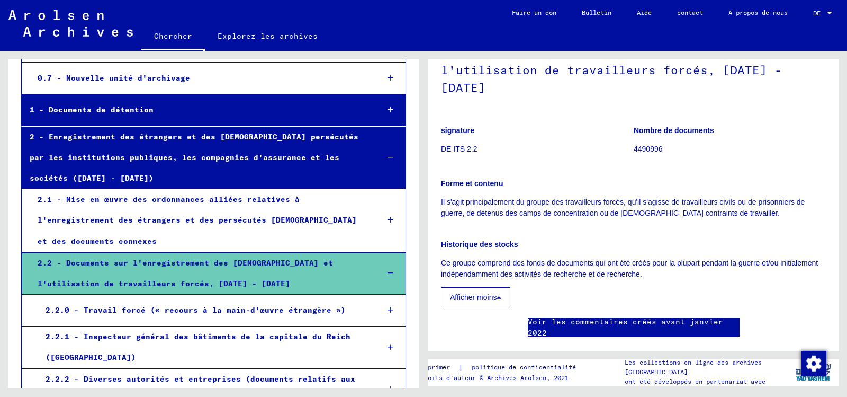
scroll to position [106, 0]
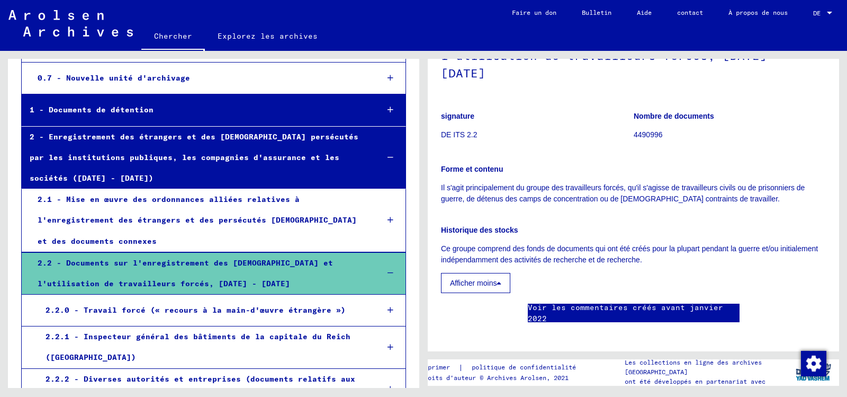
click at [499, 381] on font "Droits d'auteur © Archives Arolsen, 2021" at bounding box center [494, 377] width 148 height 8
click at [731, 375] on font "Les collections en ligne des archives [GEOGRAPHIC_DATA]" at bounding box center [693, 366] width 137 height 17
click at [122, 275] on font "2.2 - Documents sur l'enregistrement des [DEMOGRAPHIC_DATA] et l'utilisation de…" at bounding box center [186, 273] width 296 height 30
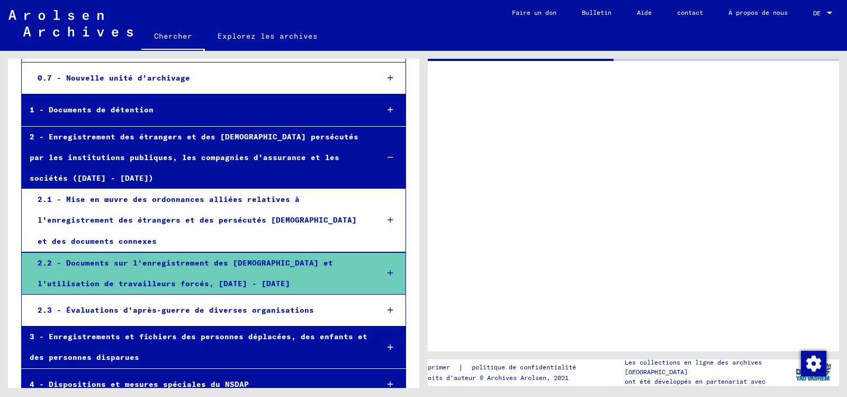
click at [123, 274] on font "2.2 - Documents sur l'enregistrement des [DEMOGRAPHIC_DATA] et l'utilisation de…" at bounding box center [186, 273] width 296 height 30
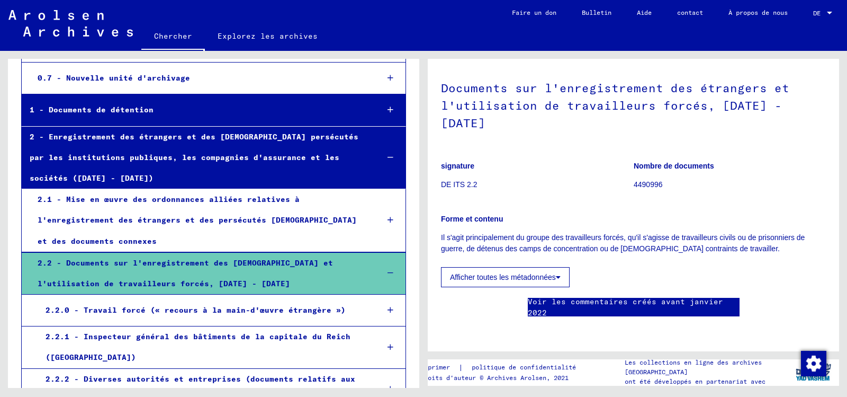
scroll to position [106, 0]
click at [502, 273] on font "Afficher toutes les métadonnées" at bounding box center [503, 277] width 106 height 8
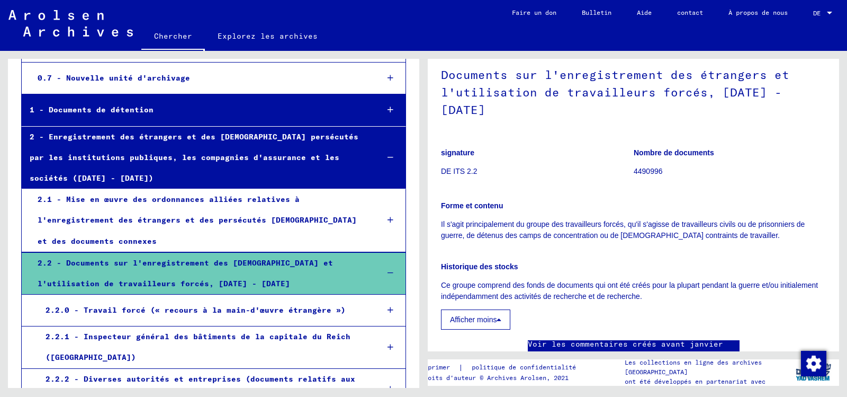
scroll to position [0, 0]
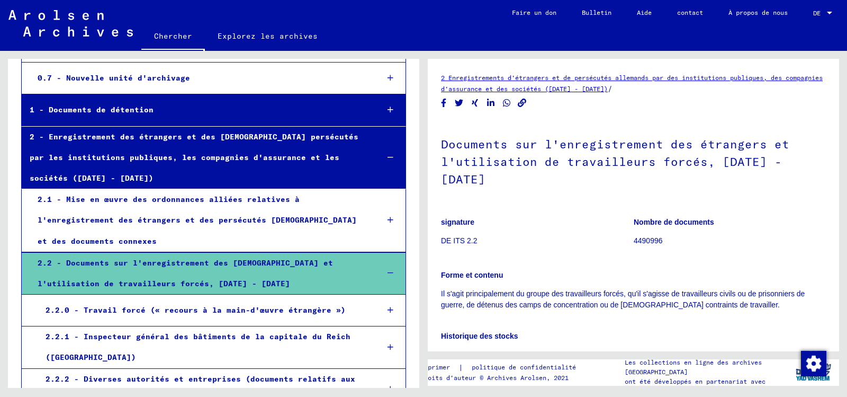
click at [495, 88] on font "2 Enregistrements d'étrangers et de persécutés allemands par des institutions p…" at bounding box center [632, 83] width 382 height 19
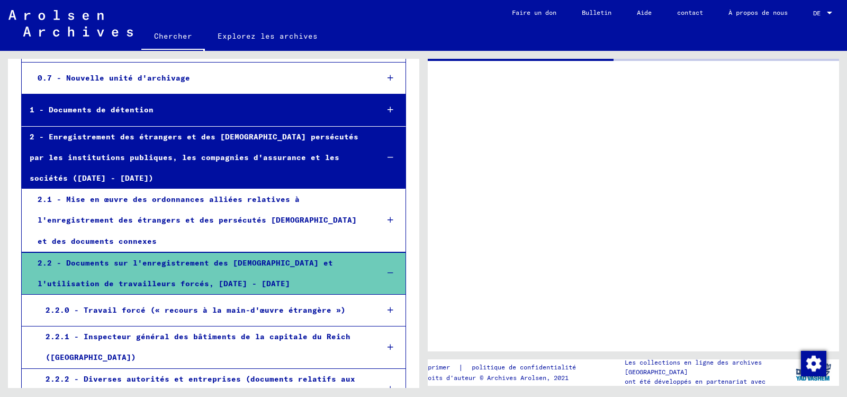
click at [495, 88] on div at bounding box center [633, 205] width 411 height 292
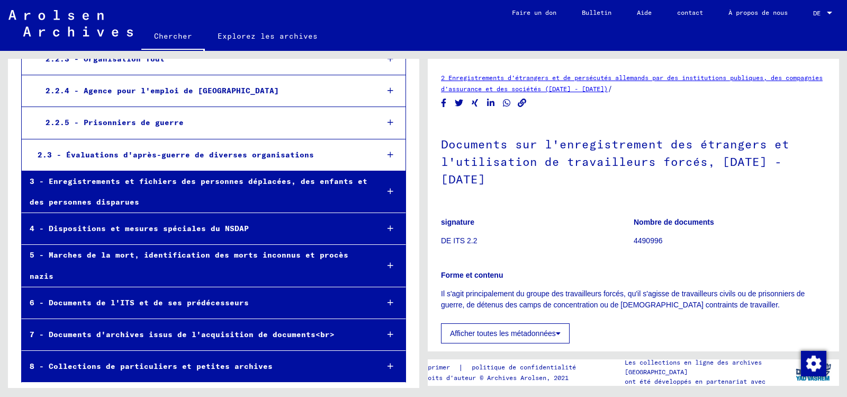
scroll to position [4, 0]
